Goal: Contribute content: Add original content to the website for others to see

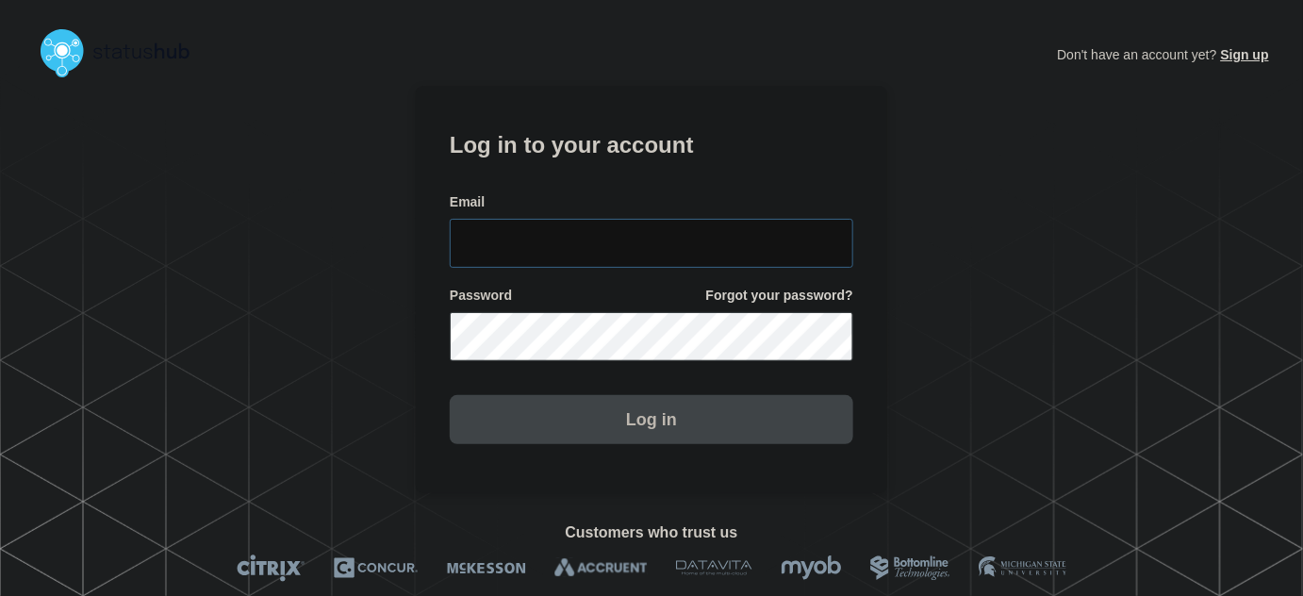
type input "[PERSON_NAME][EMAIL_ADDRESS][PERSON_NAME][DOMAIN_NAME]"
click at [658, 240] on input "[PERSON_NAME][EMAIL_ADDRESS][PERSON_NAME][DOMAIN_NAME]" at bounding box center [651, 243] width 403 height 49
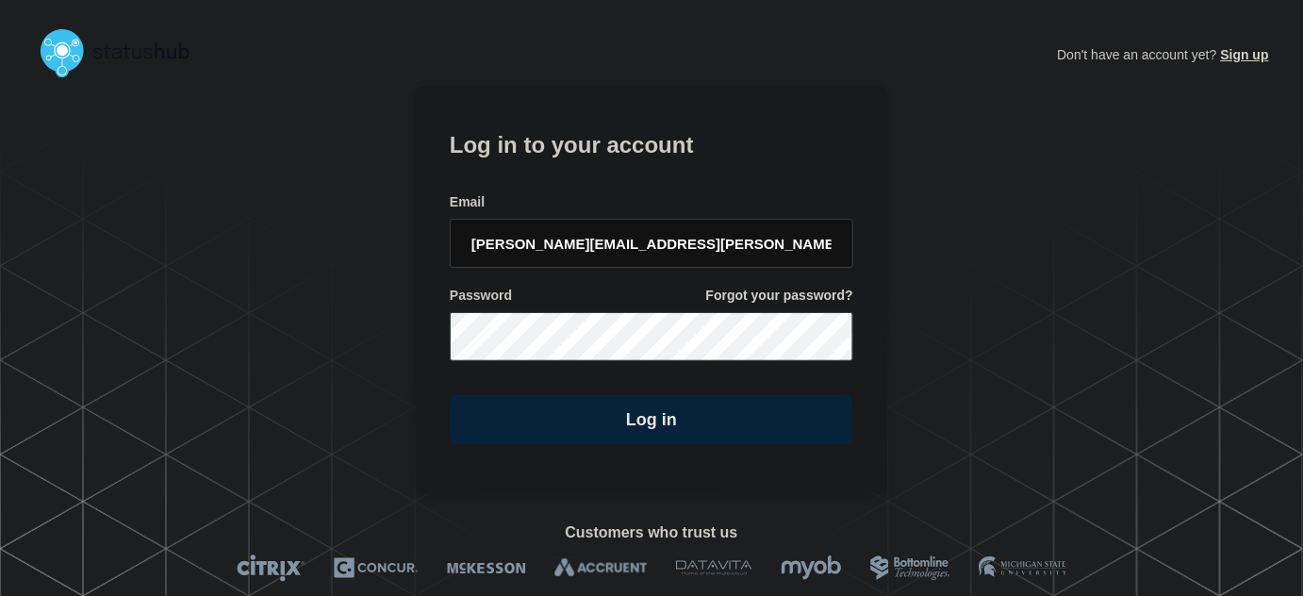
click at [643, 173] on form "Log in to your account Email [PERSON_NAME][EMAIL_ADDRESS][PERSON_NAME][DOMAIN_N…" at bounding box center [651, 284] width 403 height 319
click at [651, 244] on input "tyler.wolkey@conexon.us" at bounding box center [651, 243] width 403 height 49
click at [622, 181] on form "Log in to your account Email tyler.wolkey@conexon.us Password Forgot your passw…" at bounding box center [651, 284] width 403 height 319
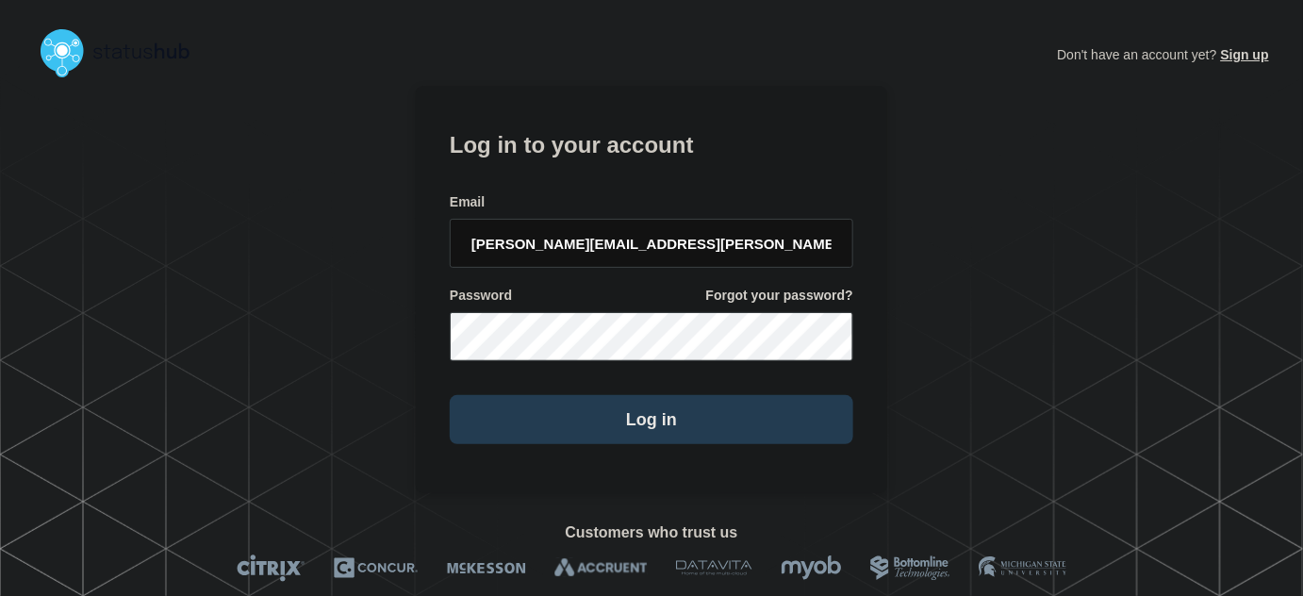
click at [685, 428] on button "Log in" at bounding box center [651, 419] width 403 height 49
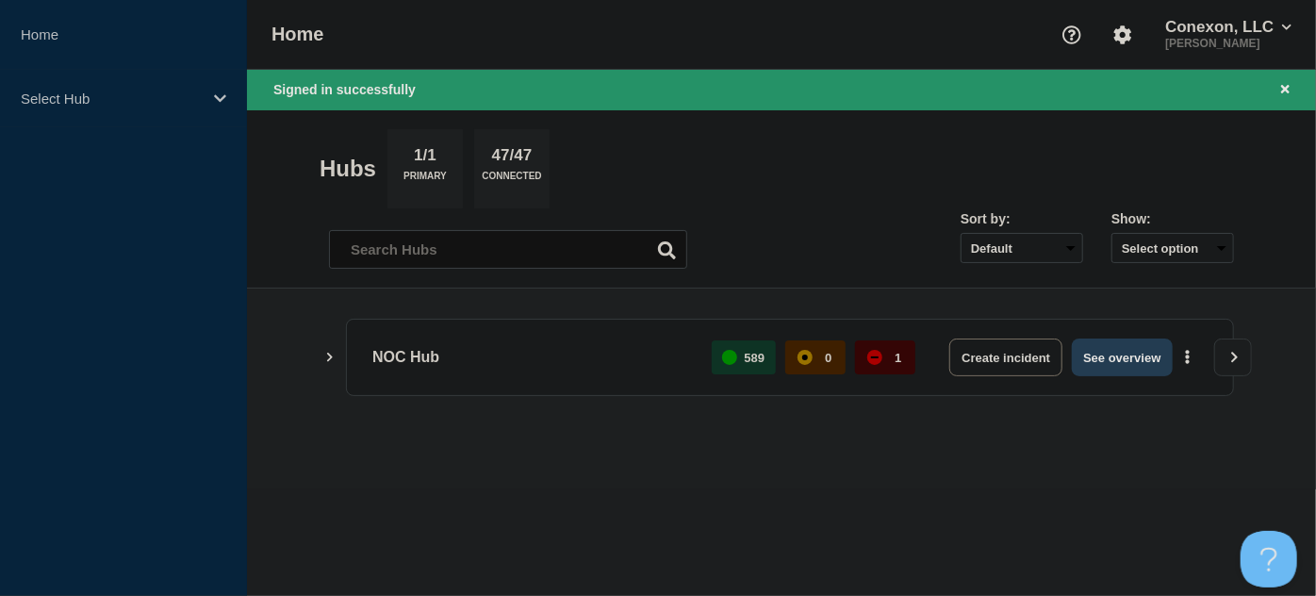
click at [1142, 366] on button "See overview" at bounding box center [1122, 357] width 100 height 38
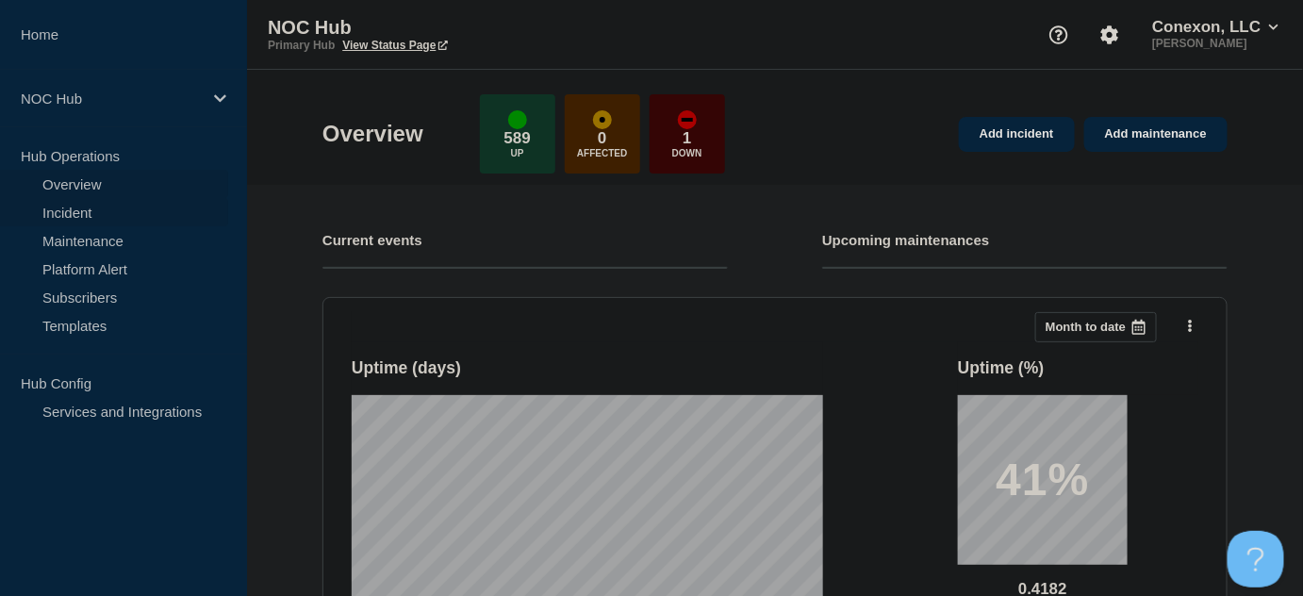
click at [59, 214] on link "Incident" at bounding box center [114, 212] width 228 height 28
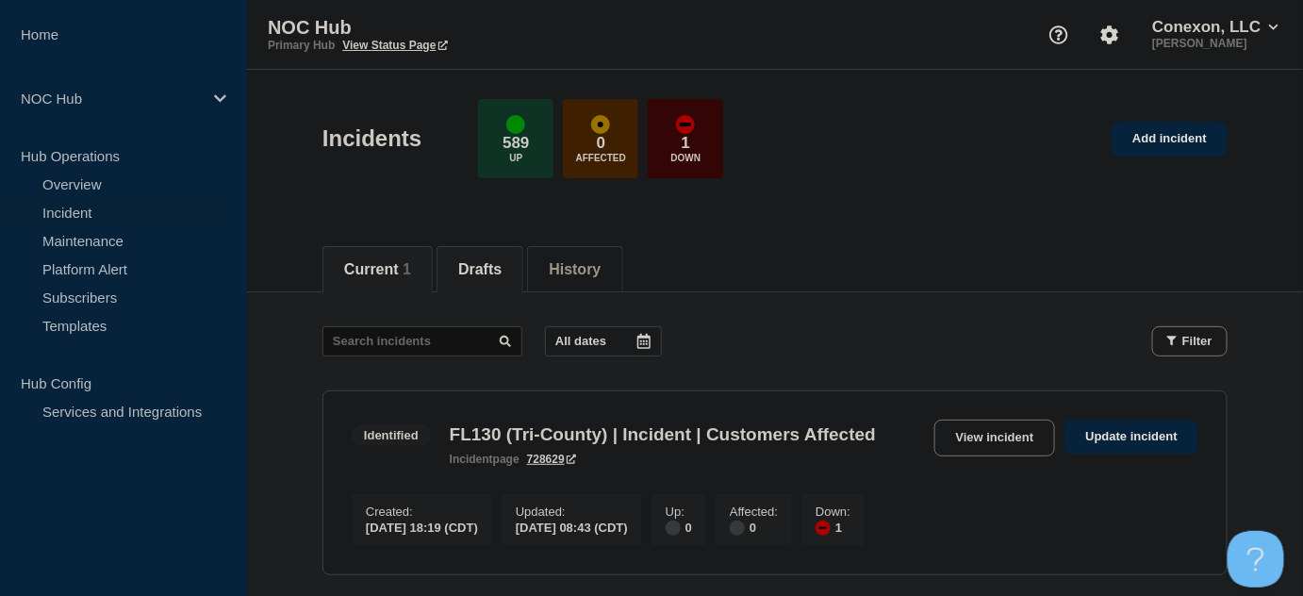
click at [501, 271] on button "Drafts" at bounding box center [479, 269] width 43 height 17
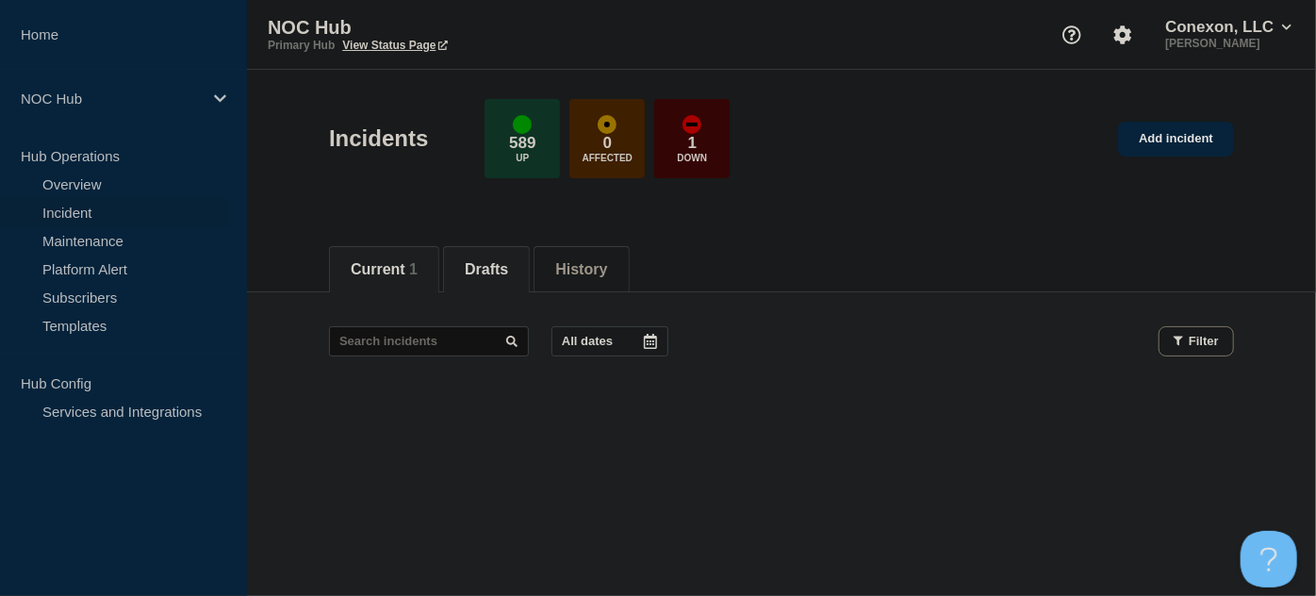
click at [355, 271] on button "Current 1" at bounding box center [384, 269] width 67 height 17
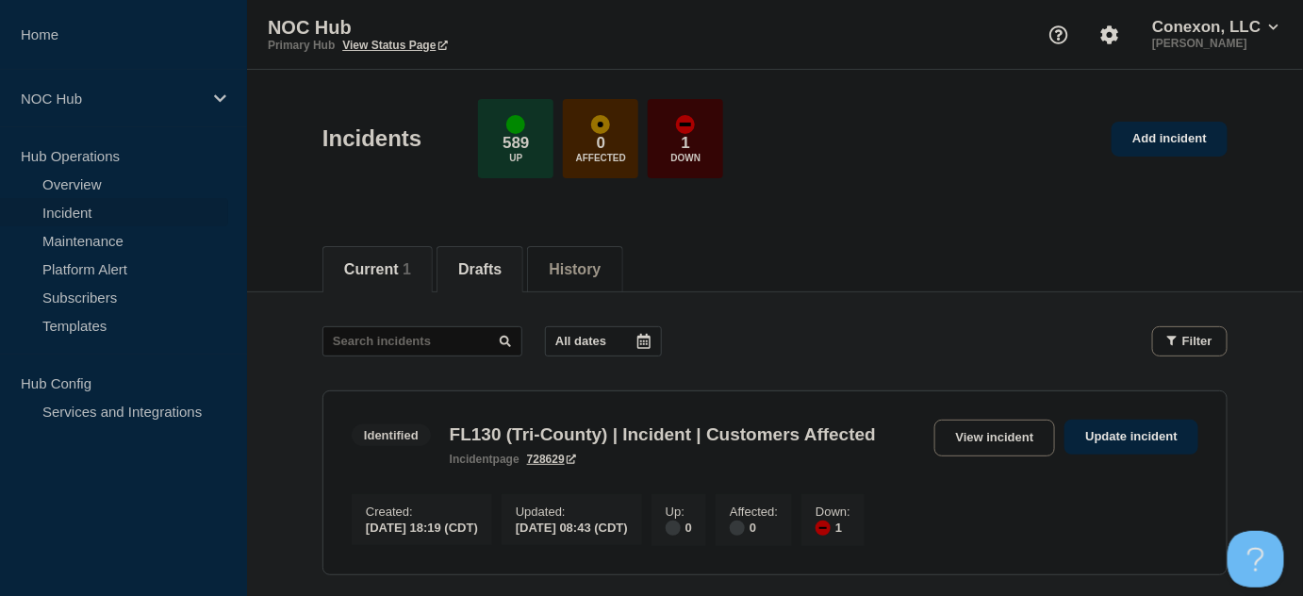
click at [493, 276] on button "Drafts" at bounding box center [479, 269] width 43 height 17
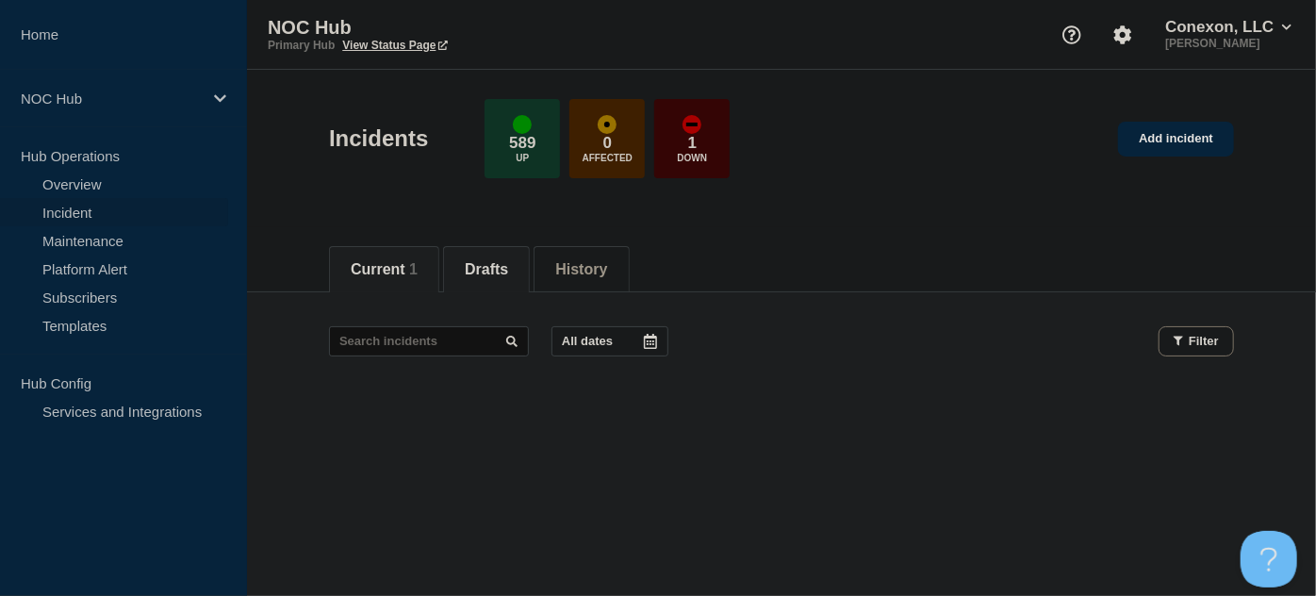
click at [402, 275] on button "Current 1" at bounding box center [384, 269] width 67 height 17
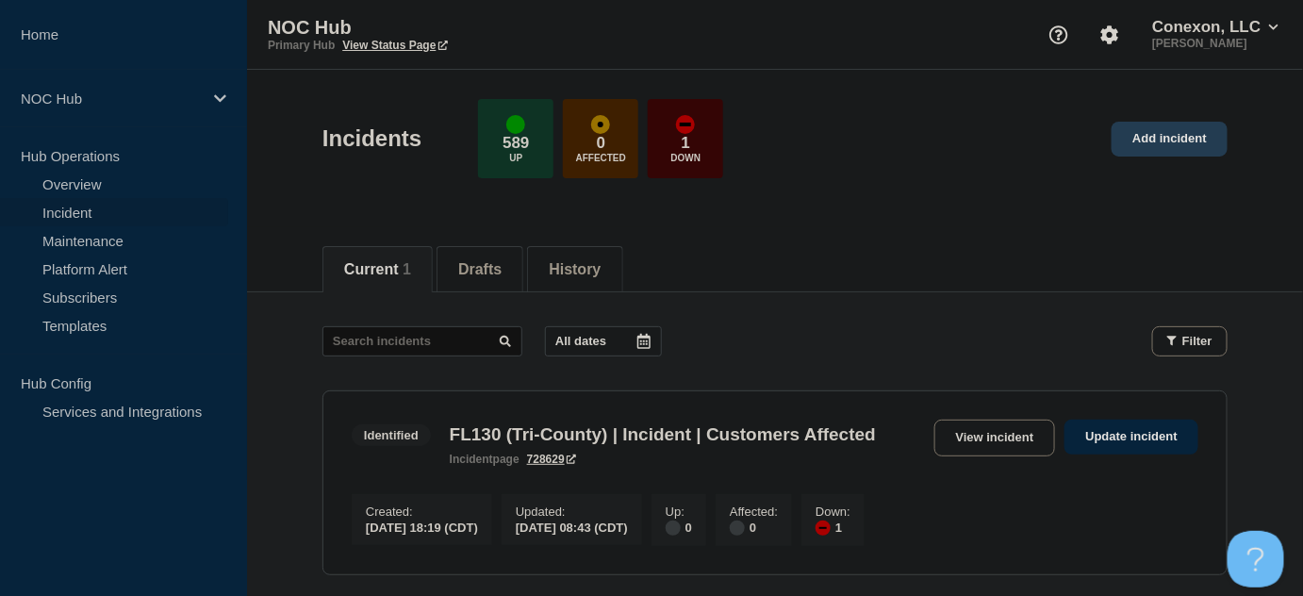
drag, startPoint x: 1190, startPoint y: 137, endPoint x: 1152, endPoint y: 156, distance: 42.2
click at [1189, 137] on link "Add incident" at bounding box center [1169, 139] width 116 height 35
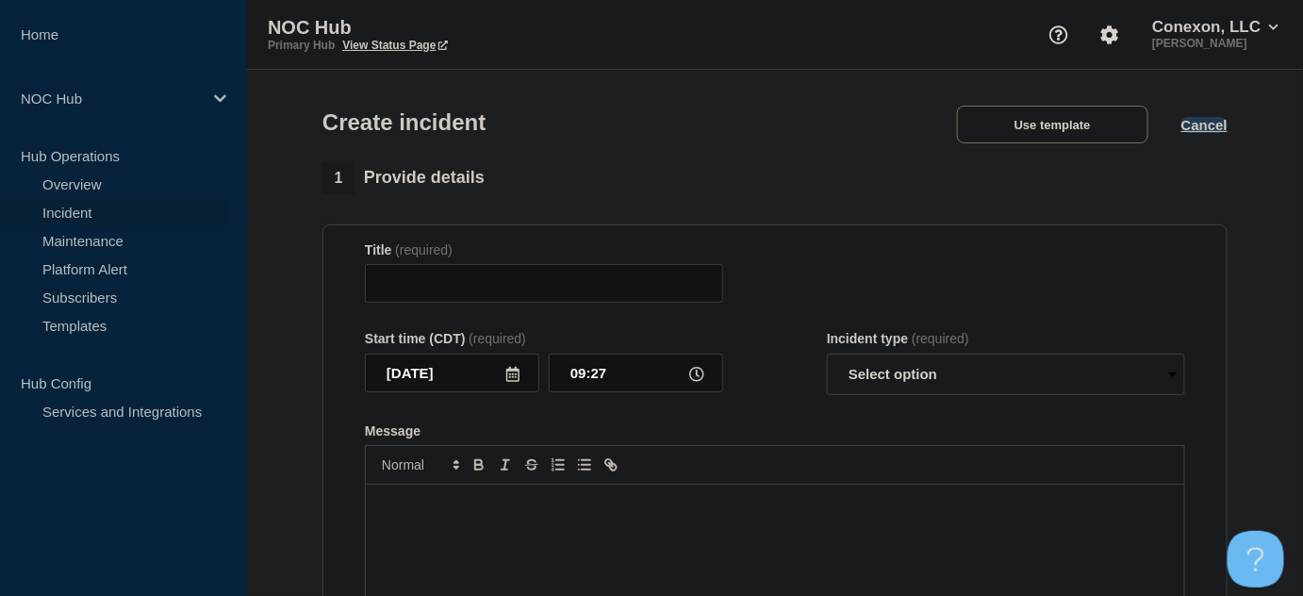
click at [1214, 132] on button "Cancel" at bounding box center [1204, 125] width 46 height 16
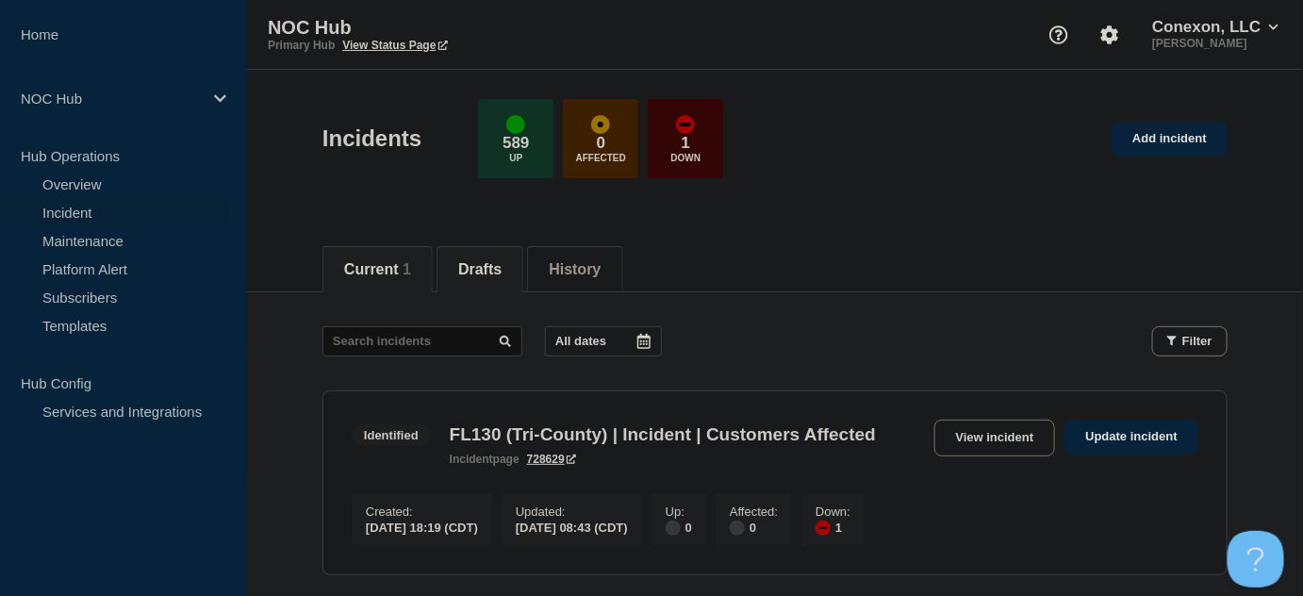
click at [501, 269] on button "Drafts" at bounding box center [479, 269] width 43 height 17
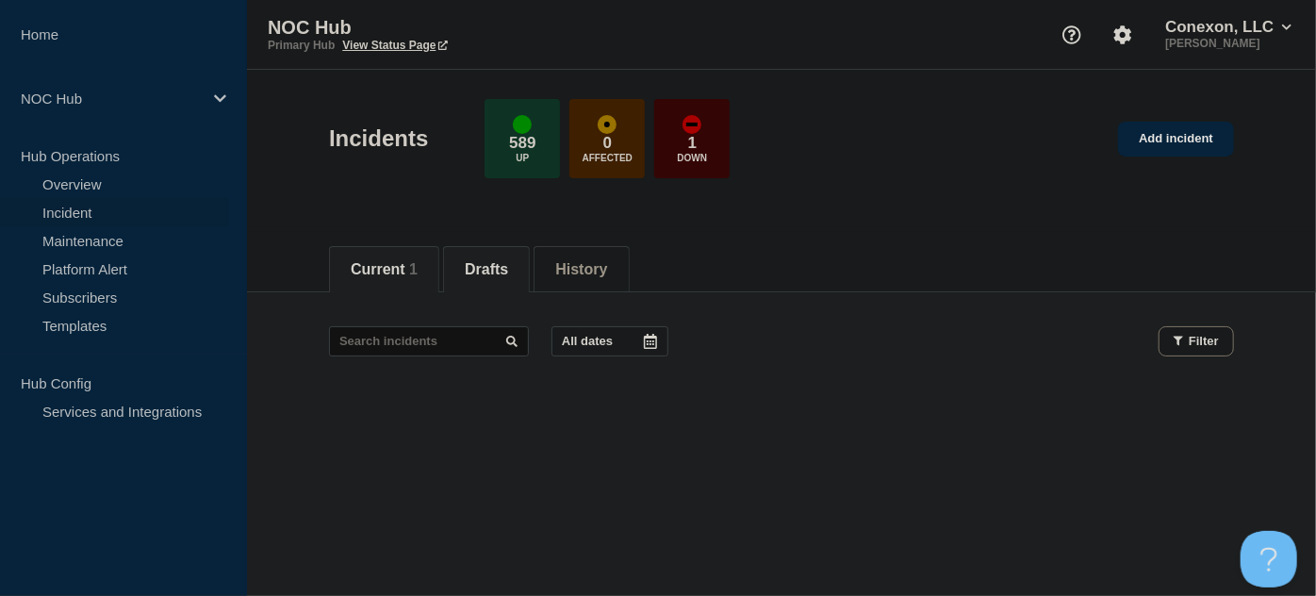
click at [383, 276] on button "Current 1" at bounding box center [384, 269] width 67 height 17
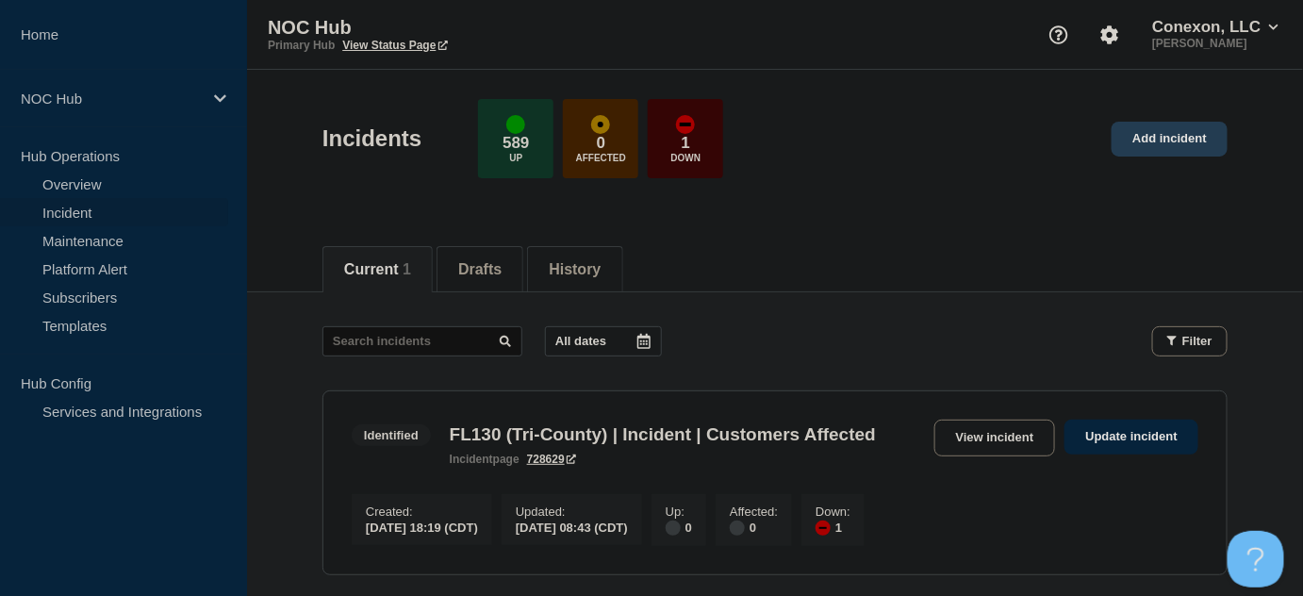
click at [1201, 147] on link "Add incident" at bounding box center [1169, 139] width 116 height 35
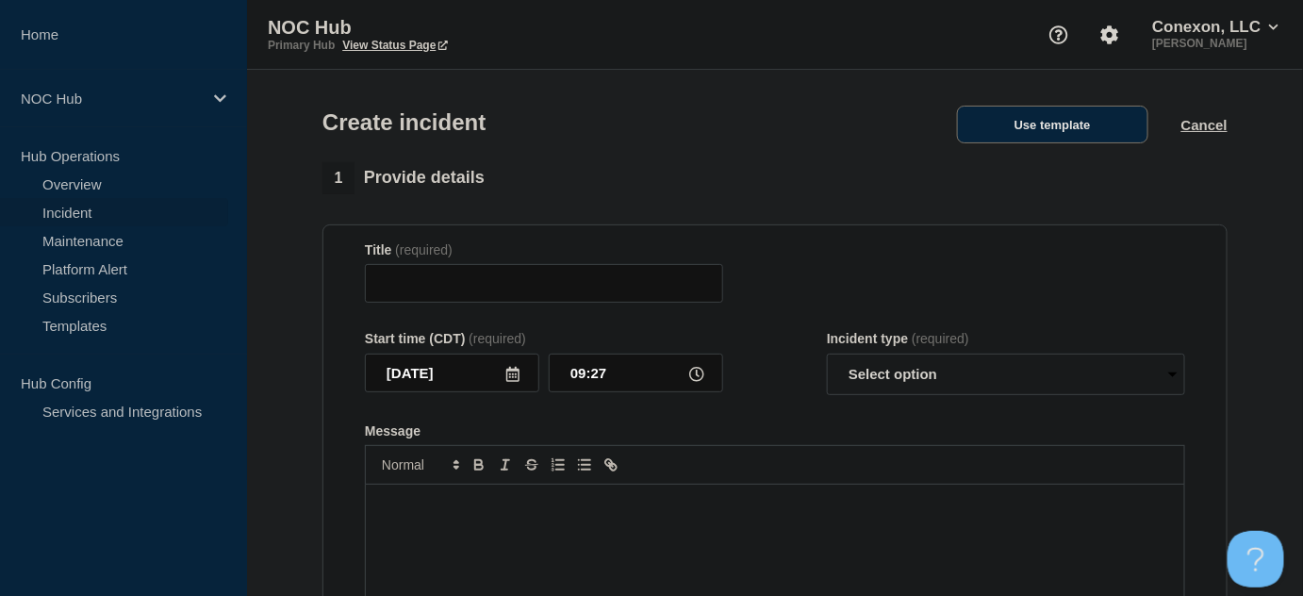
click at [1063, 139] on button "Use template" at bounding box center [1052, 125] width 191 height 38
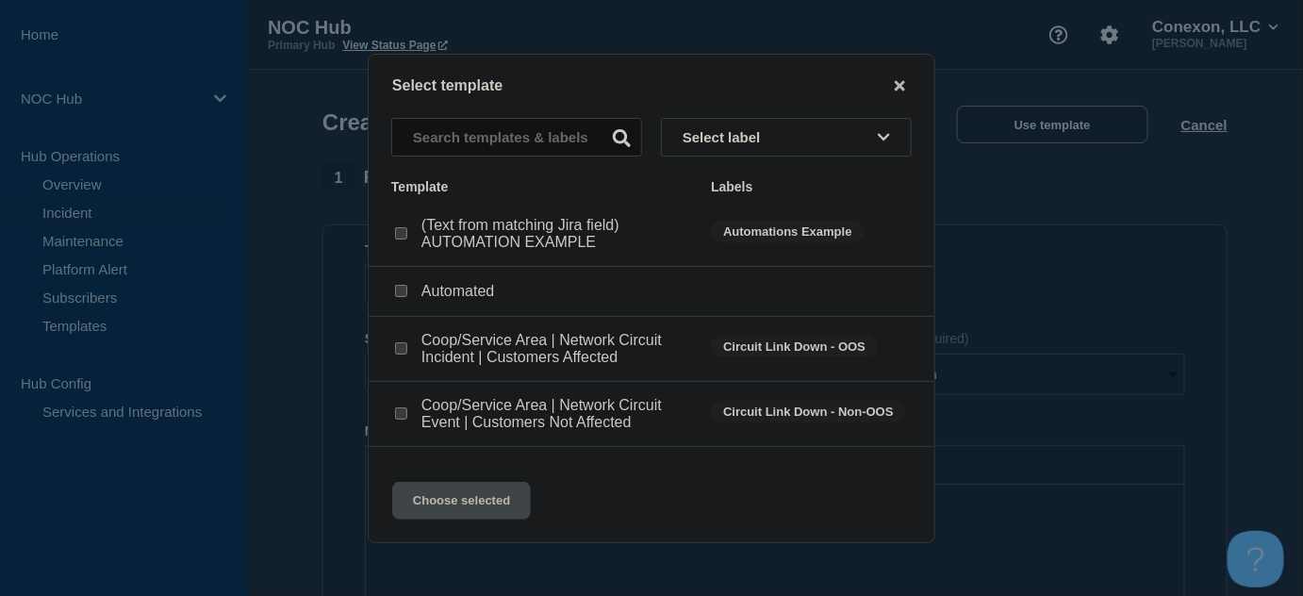
click at [396, 419] on input "Coop/Service Area | Network Circuit Event | Customers Not Affected checkbox" at bounding box center [401, 413] width 12 height 12
checkbox input "true"
click at [486, 507] on button "Choose selected" at bounding box center [461, 501] width 139 height 38
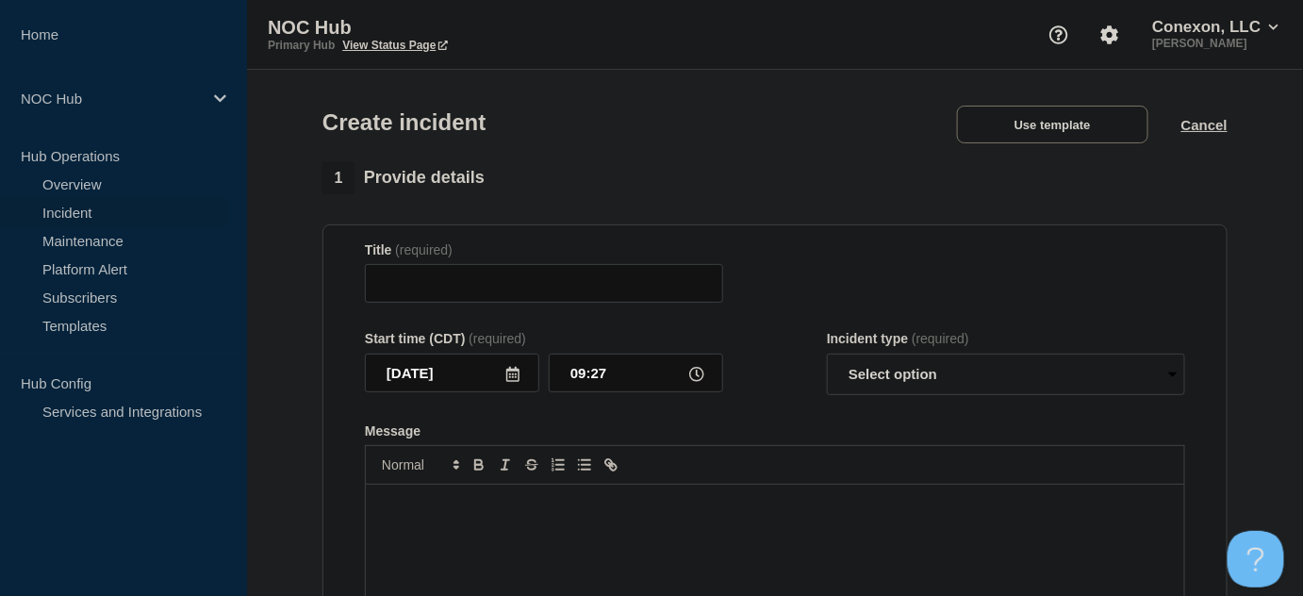
type input "Coop/Service Area | Network Circuit Event | Customers Not Affected"
select select "investigating"
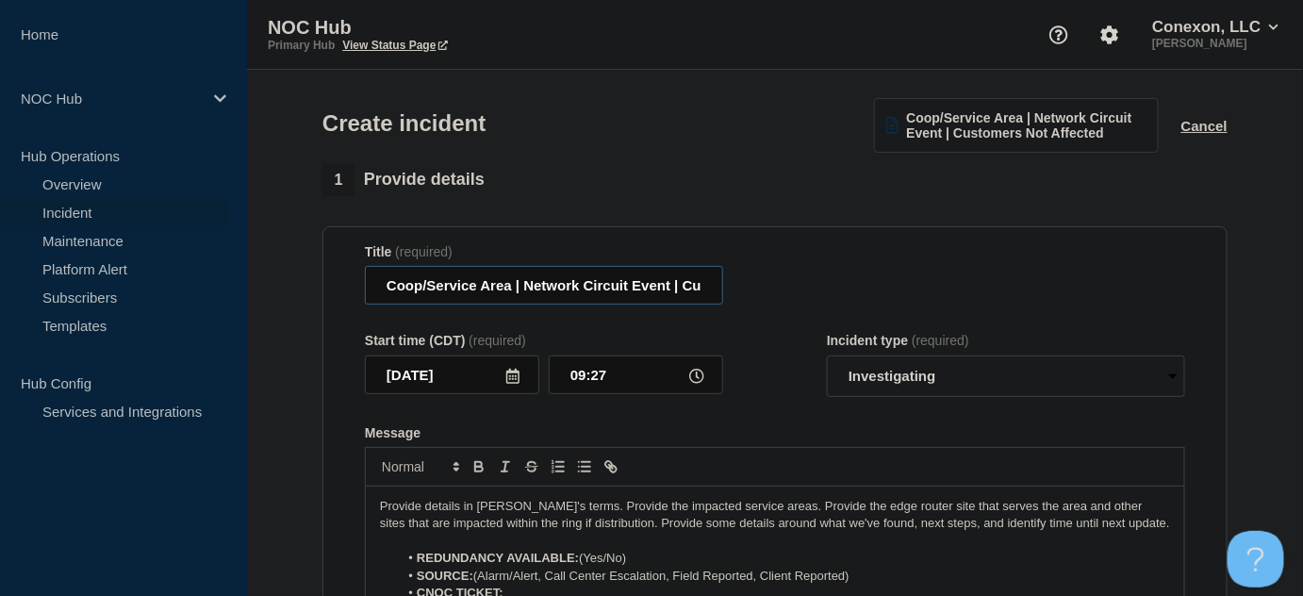
drag, startPoint x: 509, startPoint y: 286, endPoint x: 373, endPoint y: 282, distance: 135.8
click at [373, 282] on input "Coop/Service Area | Network Circuit Event | Customers Not Affected" at bounding box center [544, 285] width 358 height 39
click at [489, 282] on input "MO101-GA101 Conexon Core) | Network Circuit Event | Customers Not Affected" at bounding box center [544, 285] width 358 height 39
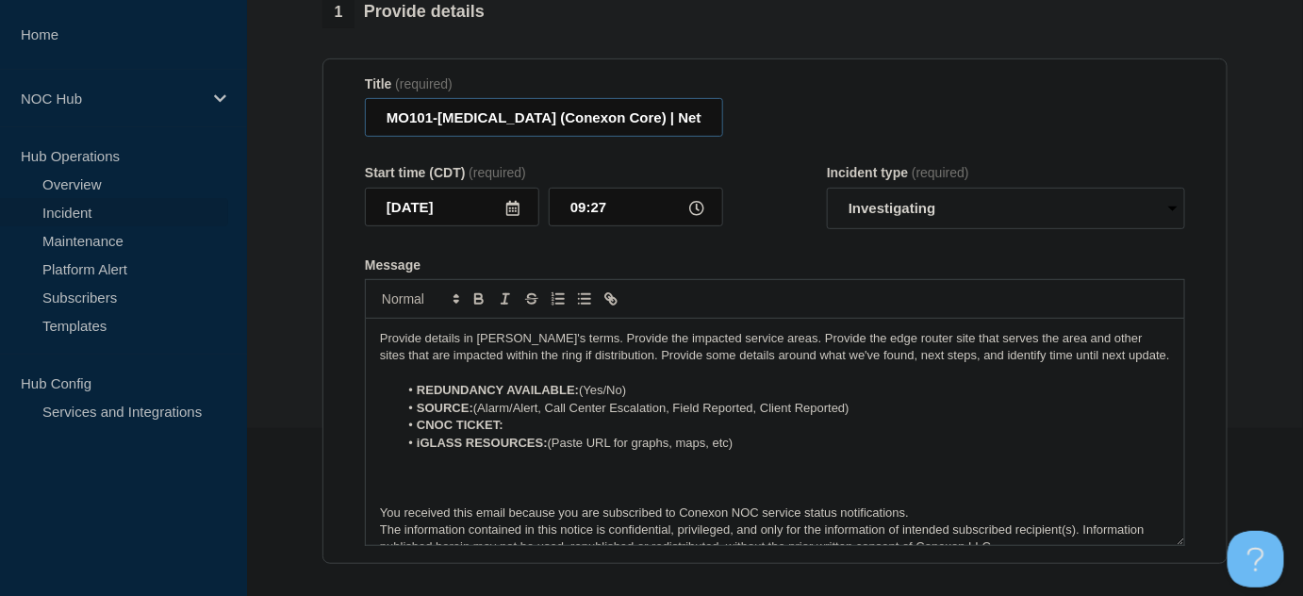
scroll to position [171, 0]
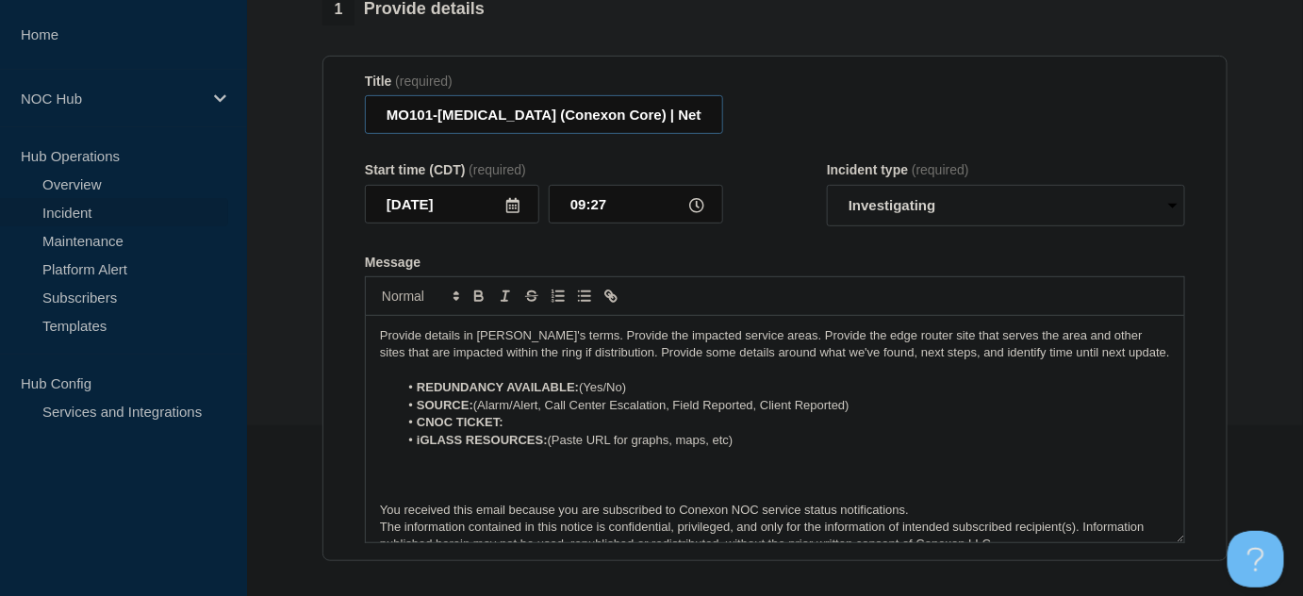
type input "MO101-[MEDICAL_DATA] (Conexon Core) | Network Circuit Event | Customers Not Aff…"
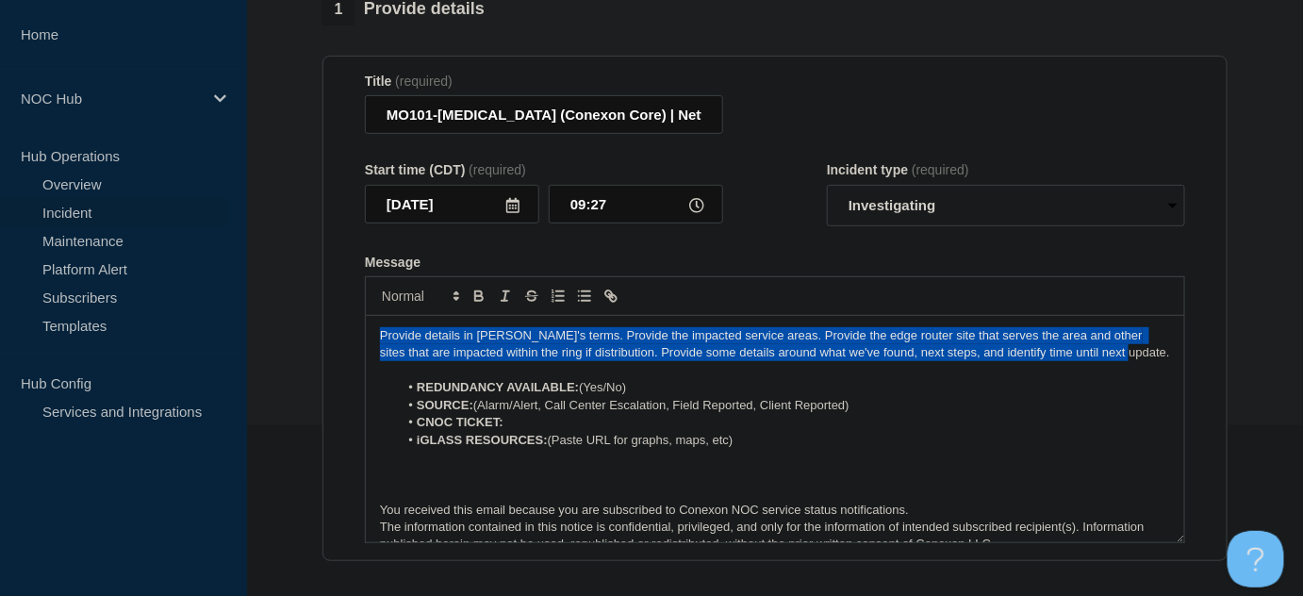
drag, startPoint x: 977, startPoint y: 343, endPoint x: 246, endPoint y: 339, distance: 731.5
click at [246, 339] on div "Home NOC Hub Hub Operations Overview Incident Maintenance Platform Alert Subscr…" at bounding box center [651, 488] width 1303 height 1318
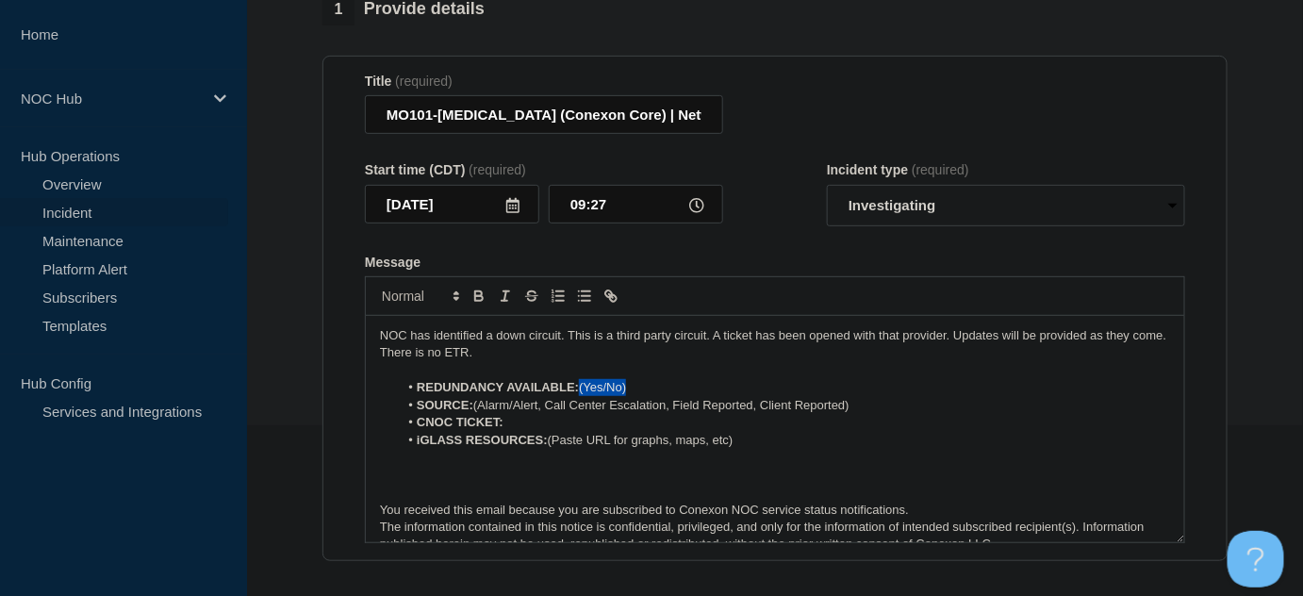
drag, startPoint x: 583, startPoint y: 387, endPoint x: 700, endPoint y: 387, distance: 117.8
click at [700, 387] on li "REDUNDANCY AVAILABLE: (Yes/No)" at bounding box center [785, 387] width 772 height 17
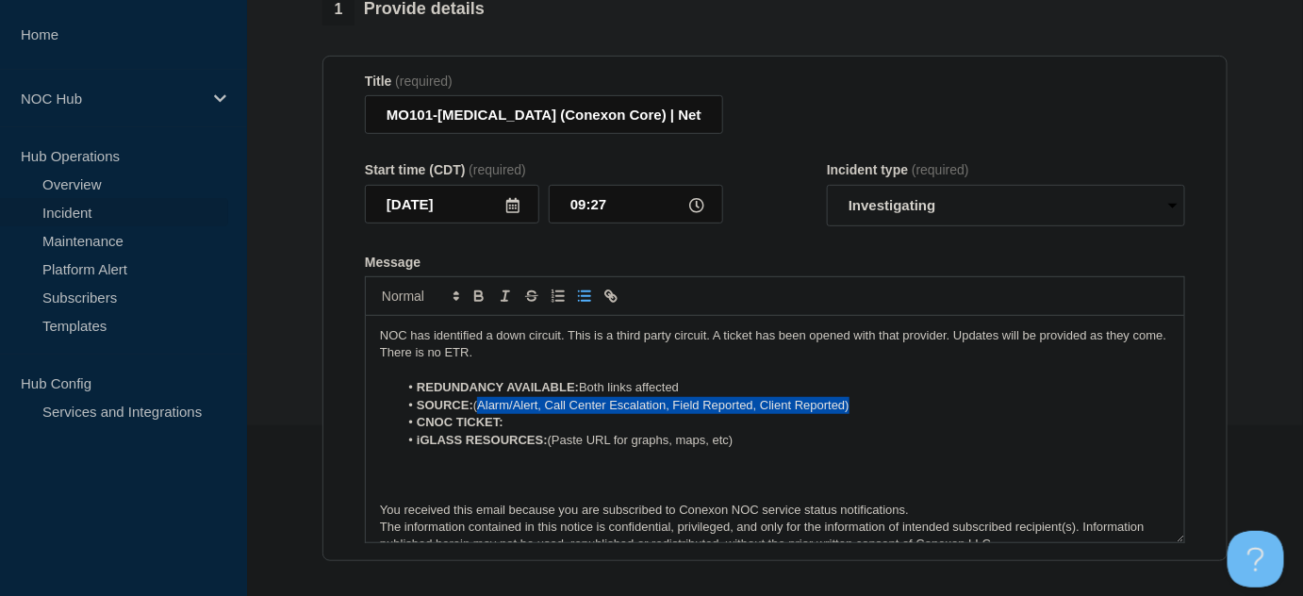
drag, startPoint x: 860, startPoint y: 408, endPoint x: 483, endPoint y: 405, distance: 377.1
click at [483, 405] on li "SOURCE: (Alarm/Alert, Call Center Escalation, Field Reported, Client Reported)" at bounding box center [785, 405] width 772 height 17
click at [515, 420] on li "CNOC TICKET:" at bounding box center [785, 422] width 772 height 17
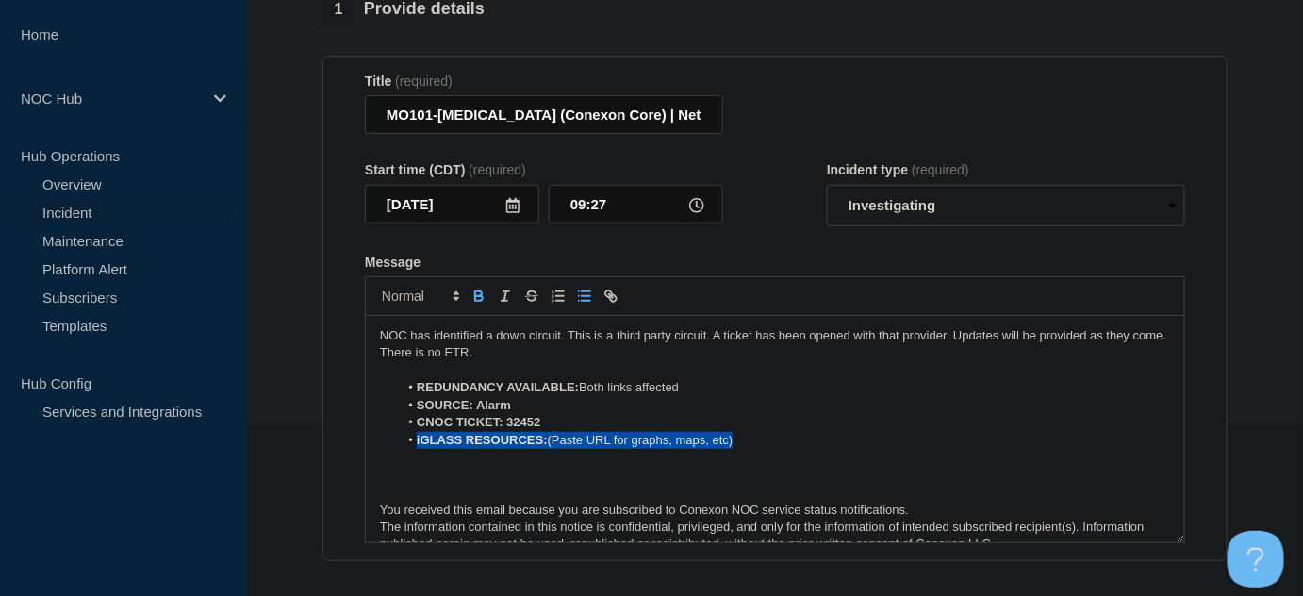
drag, startPoint x: 741, startPoint y: 439, endPoint x: 395, endPoint y: 440, distance: 345.9
click at [395, 440] on ol "REDUNDANCY AVAILABLE: Both links affected SOURCE: Alarm CNOC TICKET: 32452 iGLA…" at bounding box center [775, 414] width 790 height 70
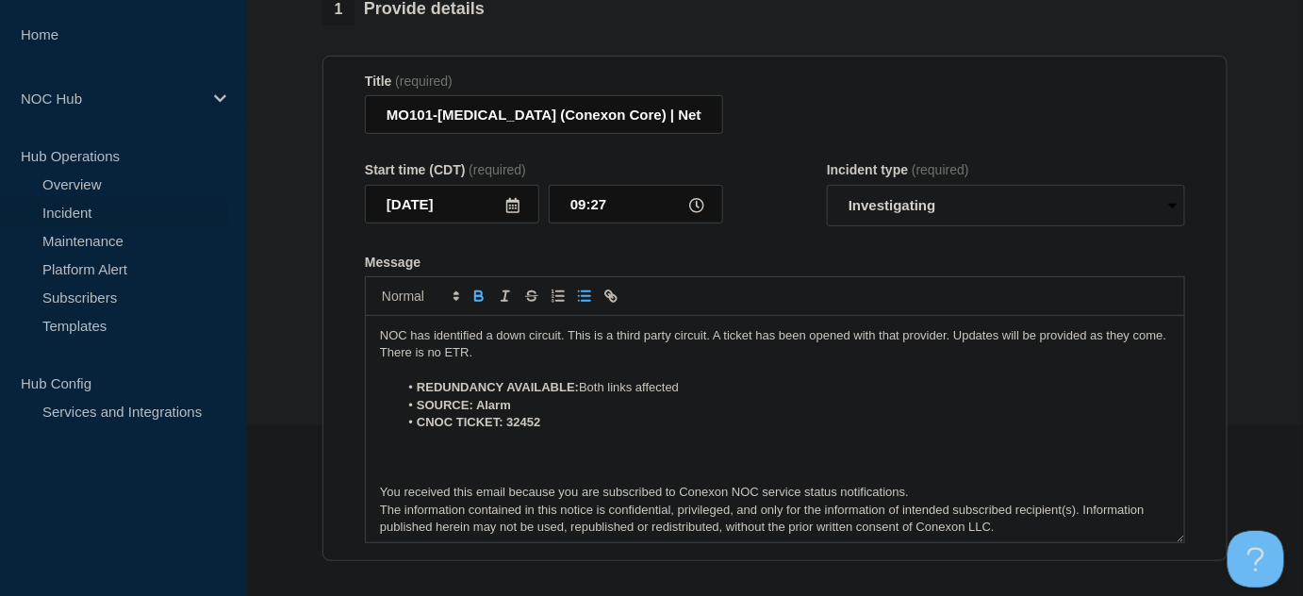
click at [442, 452] on p "Message" at bounding box center [775, 457] width 790 height 17
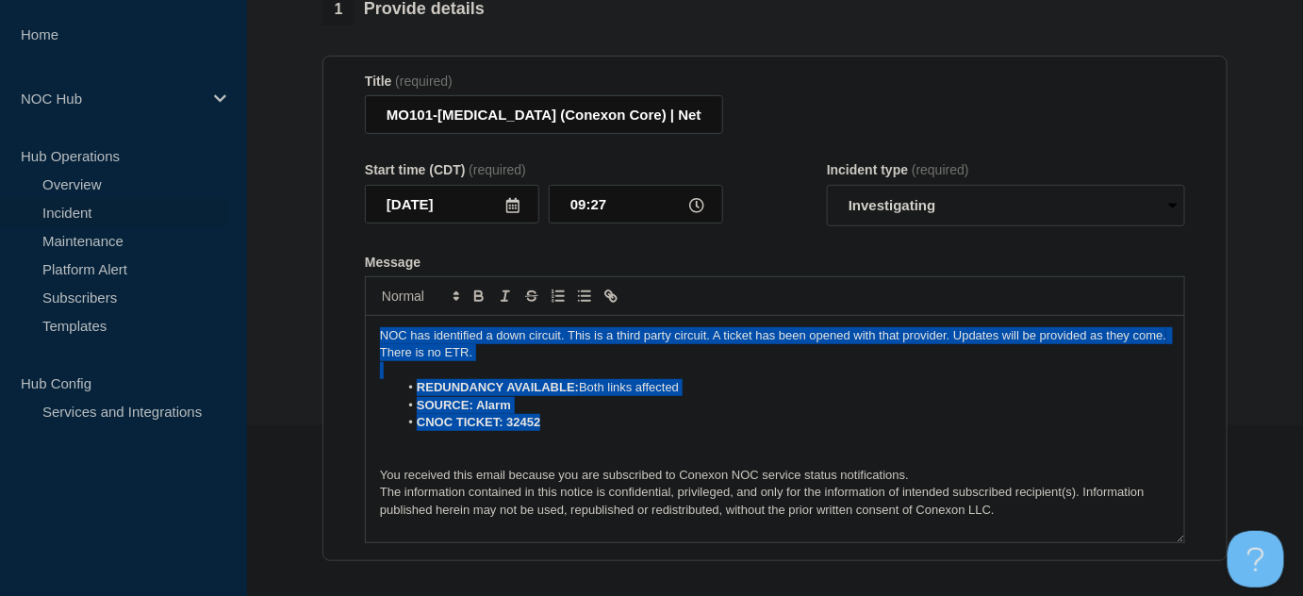
drag, startPoint x: 553, startPoint y: 428, endPoint x: 338, endPoint y: 326, distance: 237.8
click at [338, 326] on section "Title (required) MO101-GA101 (Conexon Core) | Network Circuit Event | Customers…" at bounding box center [774, 309] width 905 height 506
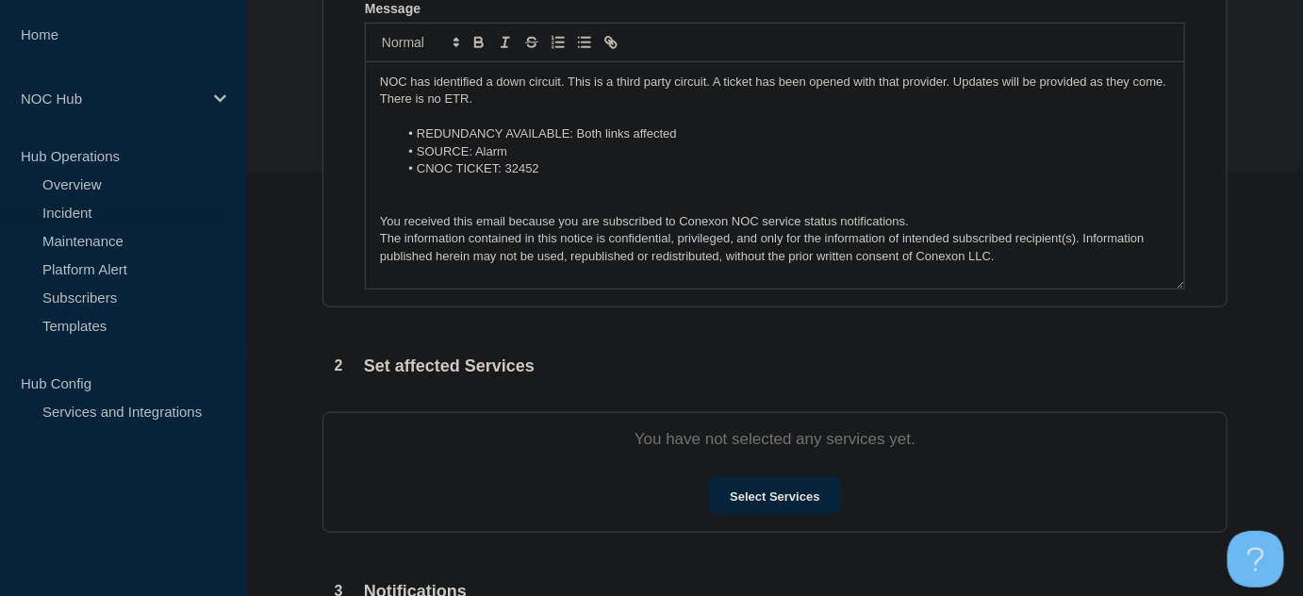
scroll to position [514, 0]
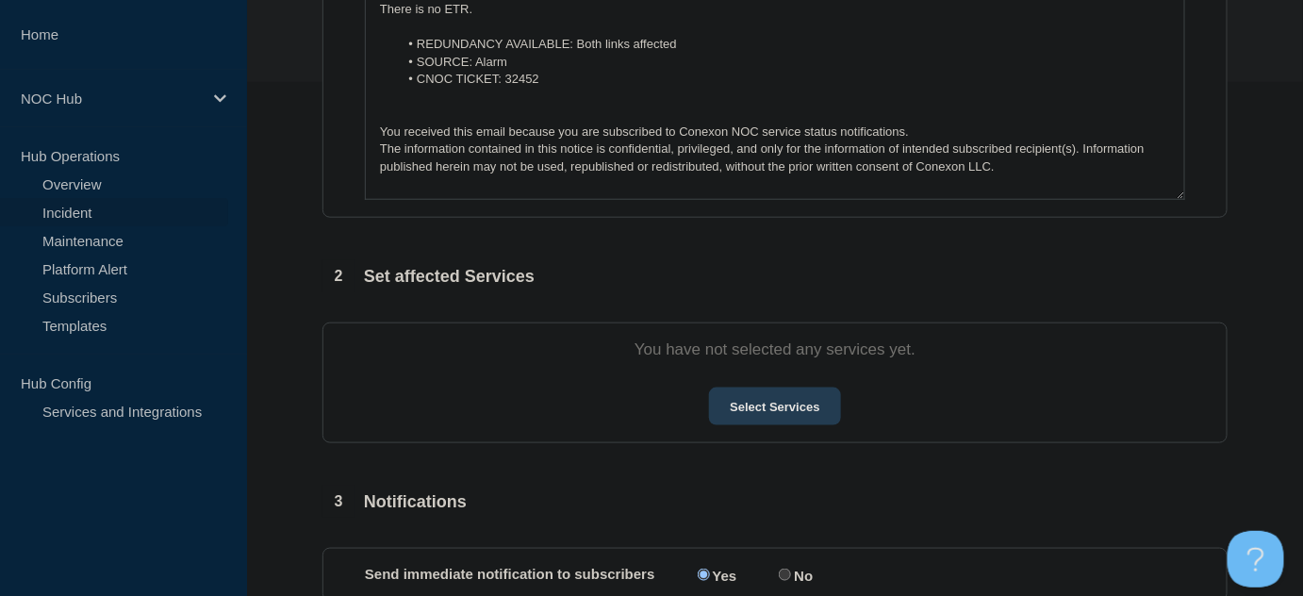
click at [790, 418] on button "Select Services" at bounding box center [774, 406] width 131 height 38
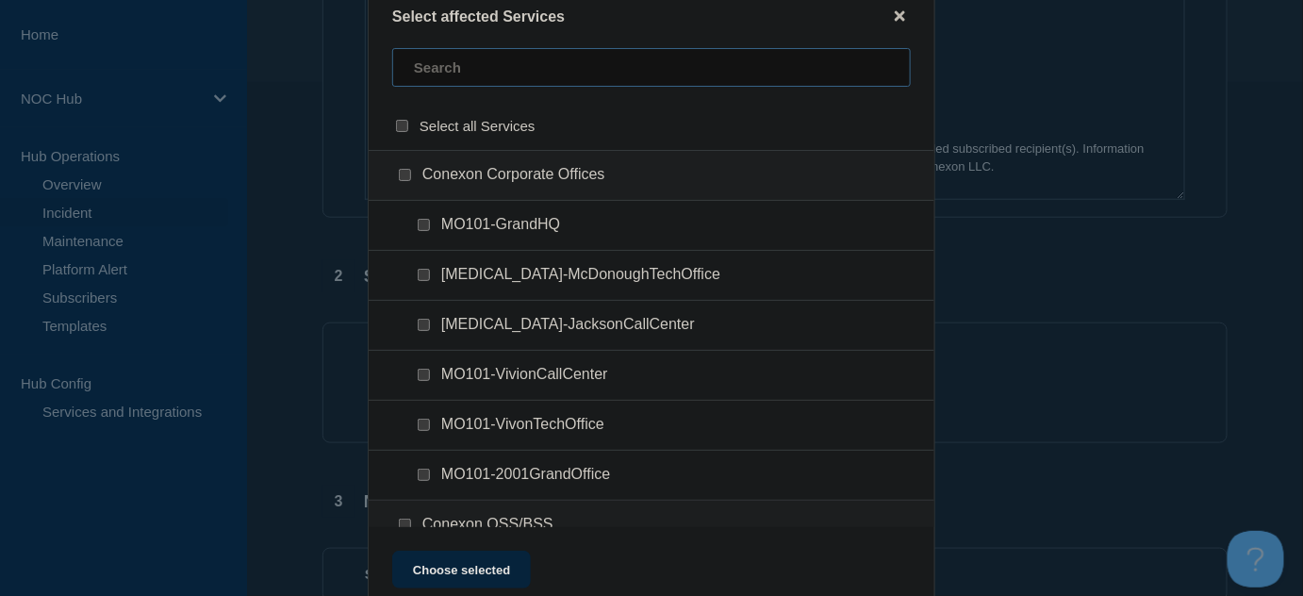
click at [438, 58] on input "text" at bounding box center [651, 67] width 518 height 39
type input "cx"
checkbox input "true"
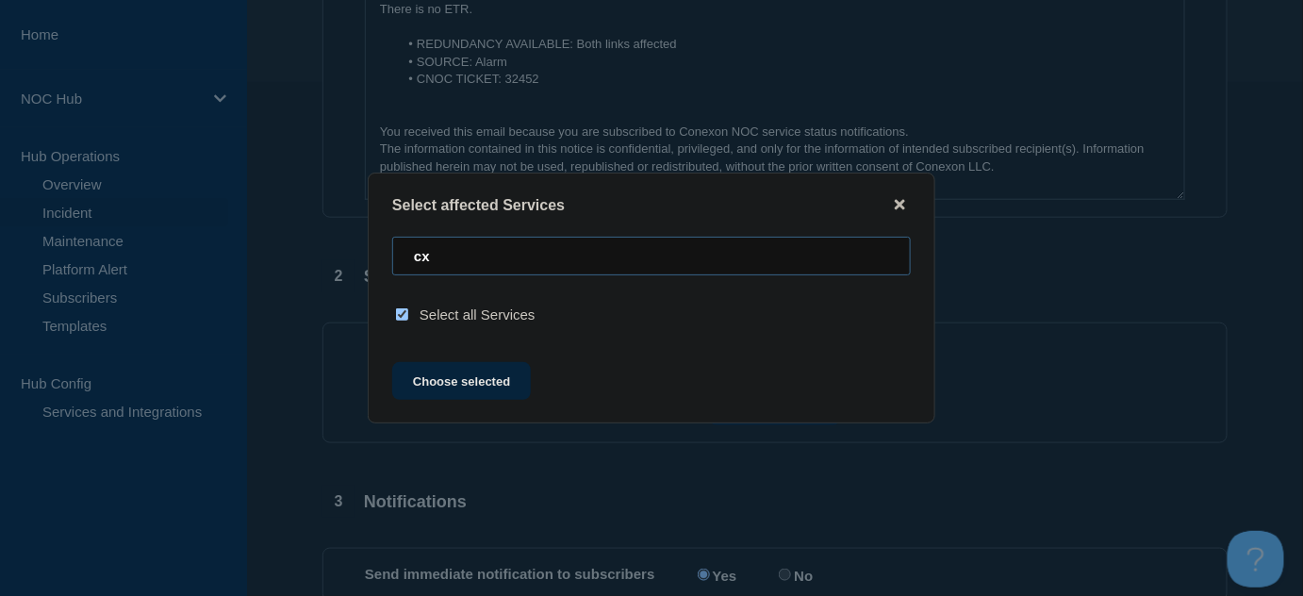
type input "c"
checkbox input "false"
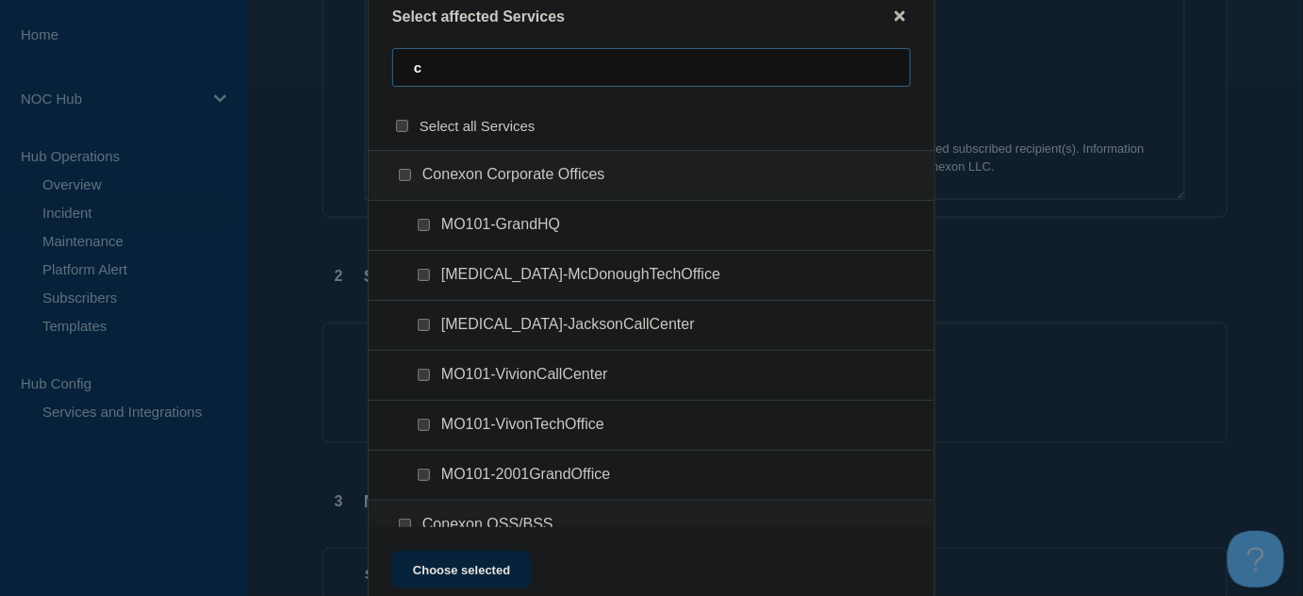
type input "cn"
checkbox input "true"
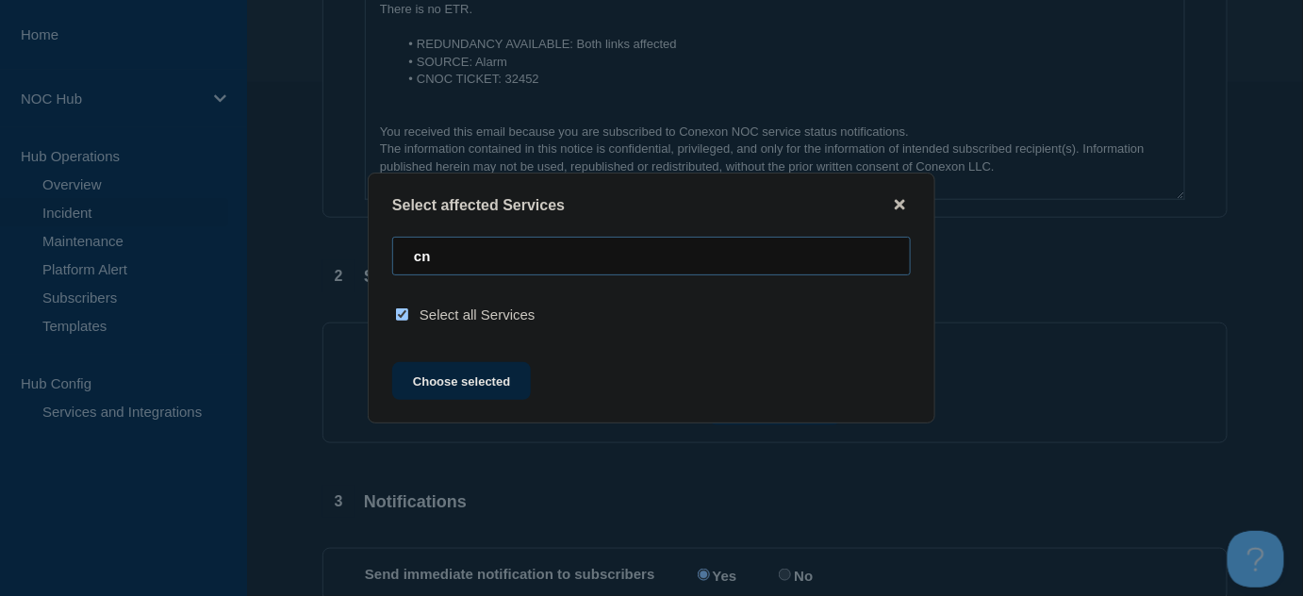
type input "c"
checkbox input "false"
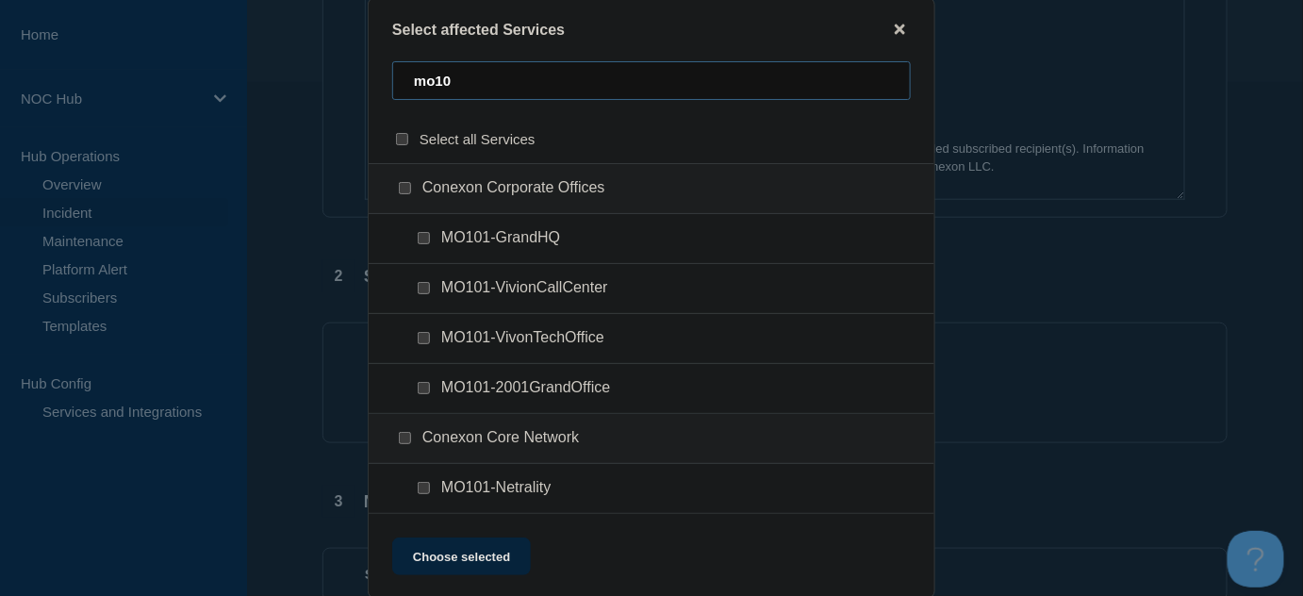
type input "mo10"
click at [424, 483] on input "MO101-Netrality checkbox" at bounding box center [424, 488] width 12 height 12
checkbox input "true"
click at [508, 567] on button "Choose selected" at bounding box center [461, 556] width 139 height 38
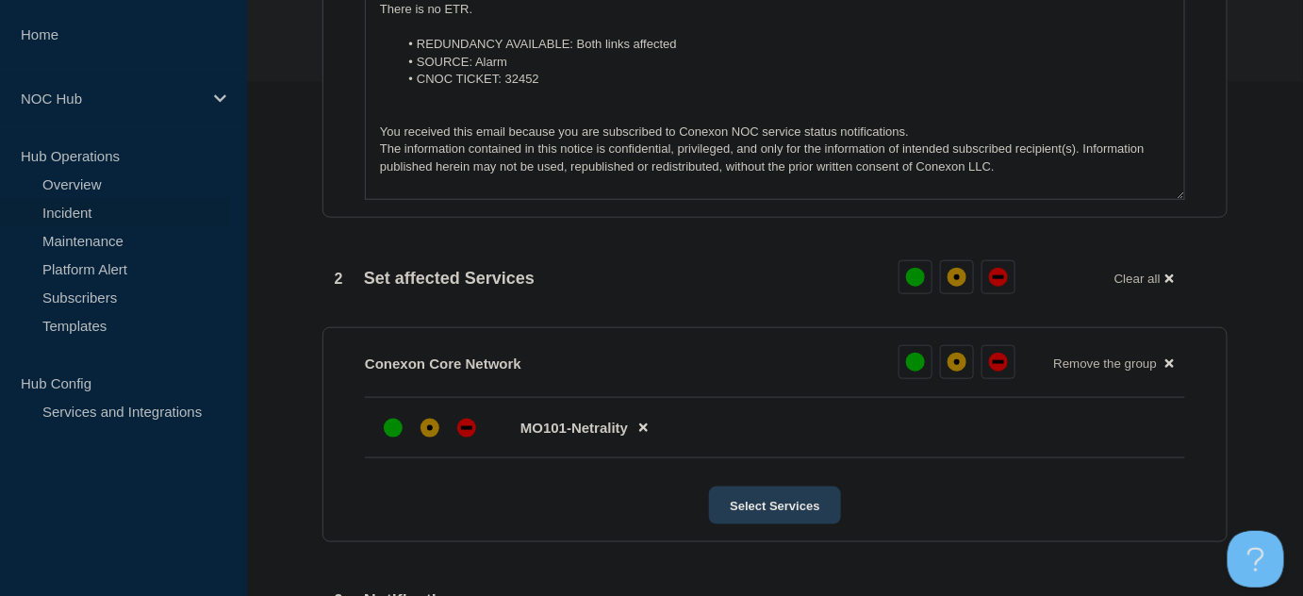
click at [769, 514] on button "Select Services" at bounding box center [774, 505] width 131 height 38
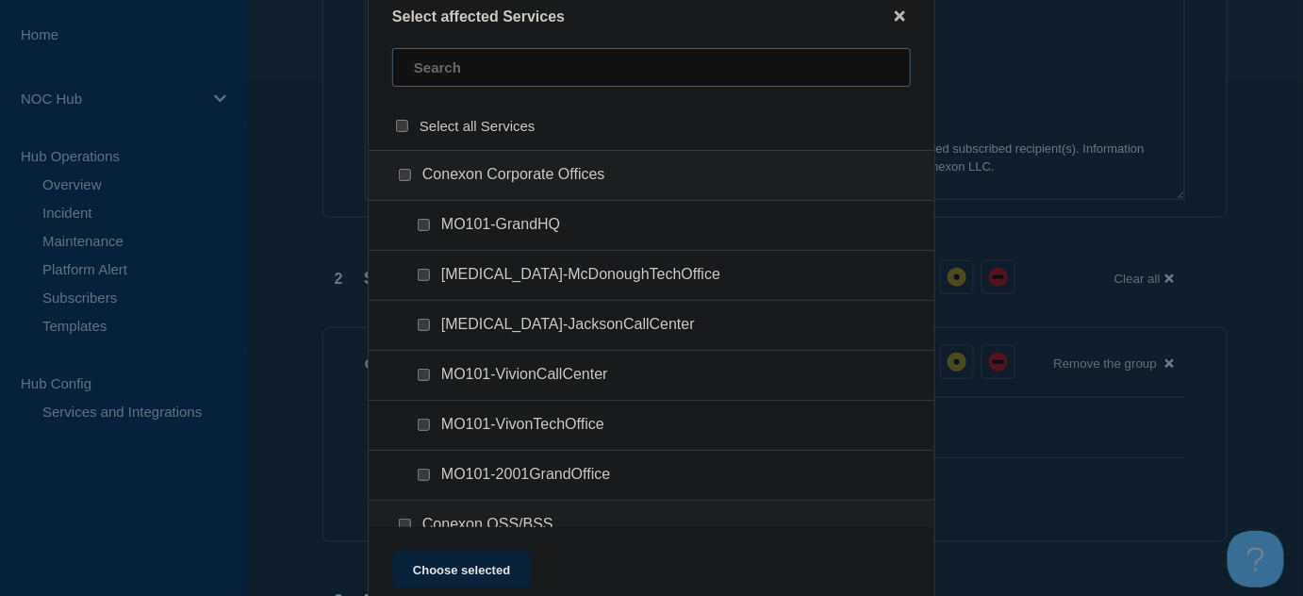
click at [463, 68] on input "text" at bounding box center [651, 67] width 518 height 39
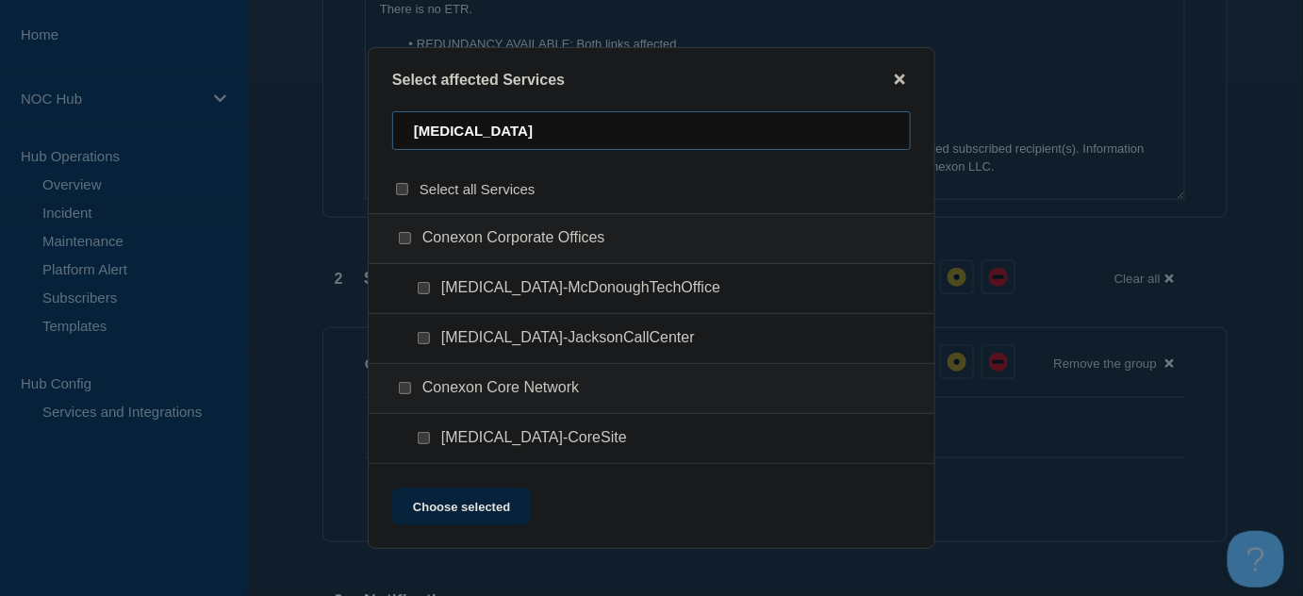
type input "ga101"
click at [423, 437] on input "GA101-CoreSite checkbox" at bounding box center [424, 438] width 12 height 12
checkbox input "true"
click at [484, 517] on button "Choose selected" at bounding box center [461, 506] width 139 height 38
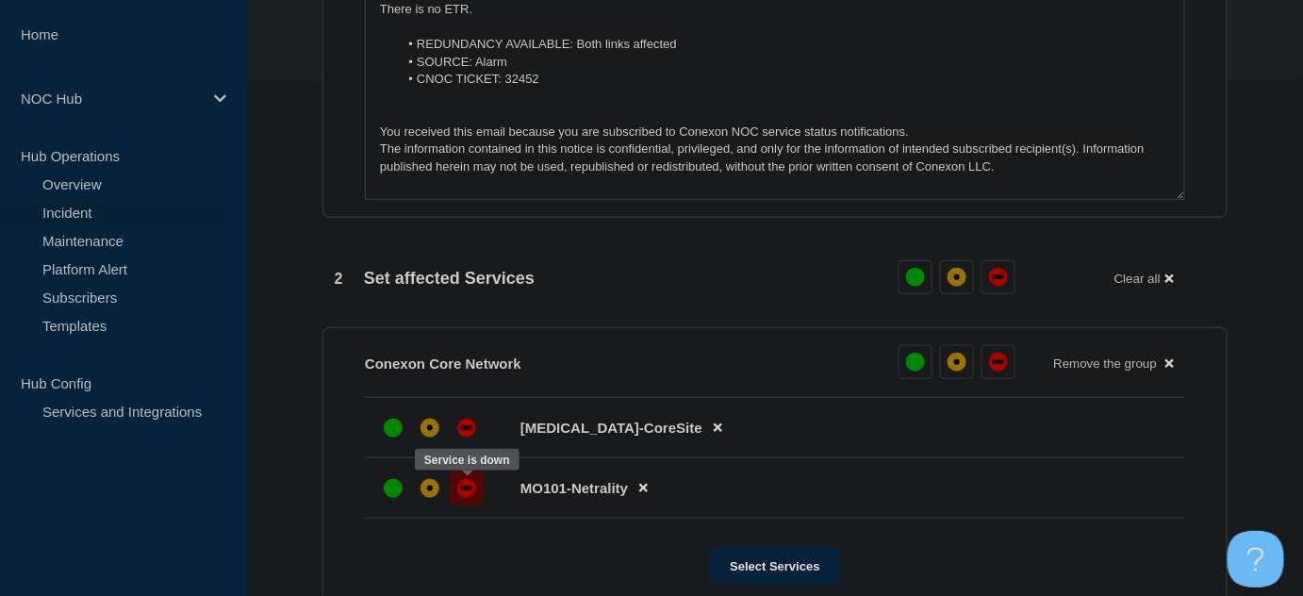
click at [481, 487] on div at bounding box center [467, 488] width 34 height 34
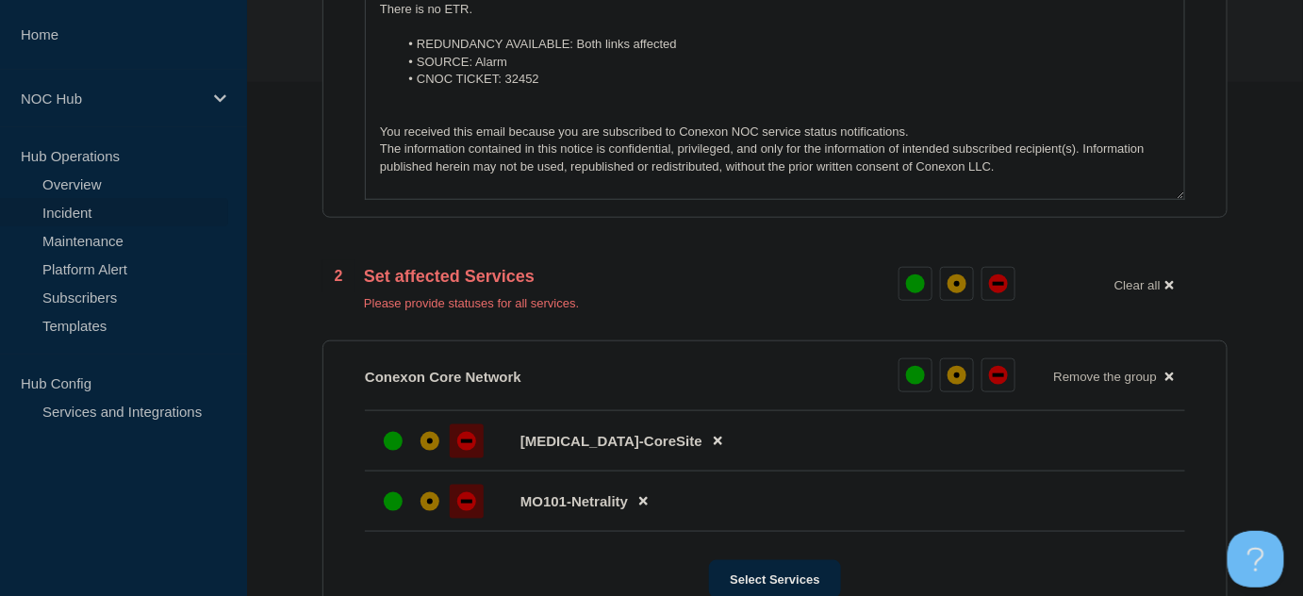
click at [465, 427] on div at bounding box center [467, 441] width 34 height 34
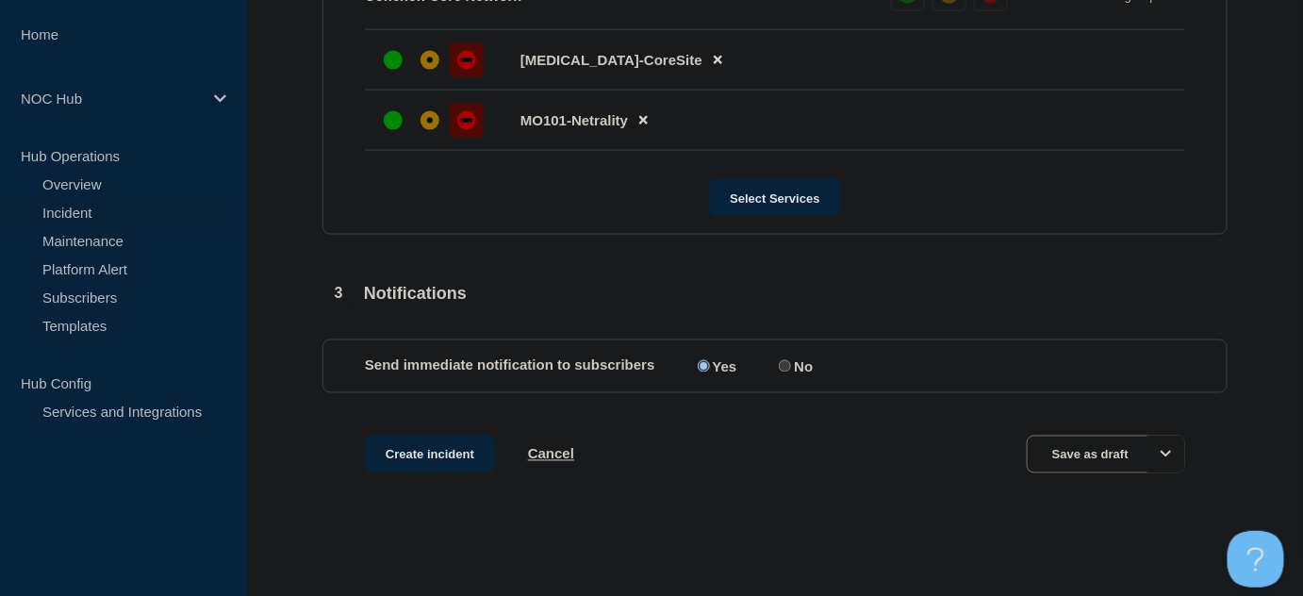
scroll to position [885, 0]
click at [461, 455] on button "Create incident" at bounding box center [430, 454] width 130 height 38
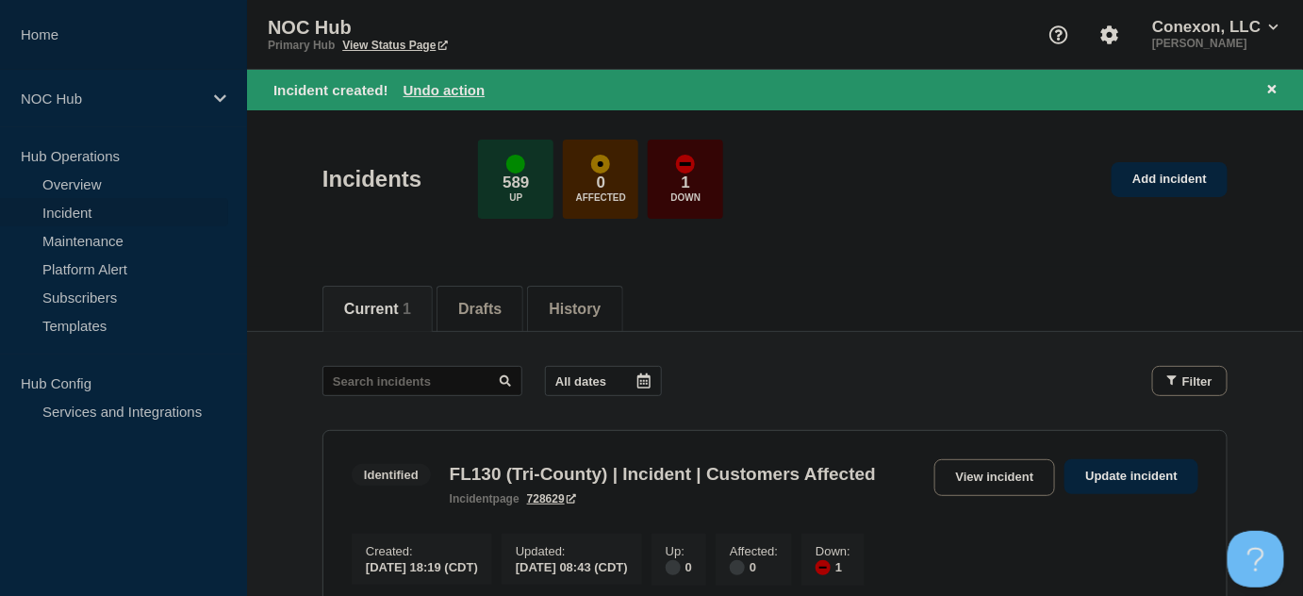
drag, startPoint x: 379, startPoint y: 243, endPoint x: 245, endPoint y: 55, distance: 231.2
click at [378, 243] on header "Incidents 589 Up 0 Affected 1 Down Add incident" at bounding box center [775, 188] width 1056 height 157
